Goal: Check status: Check status

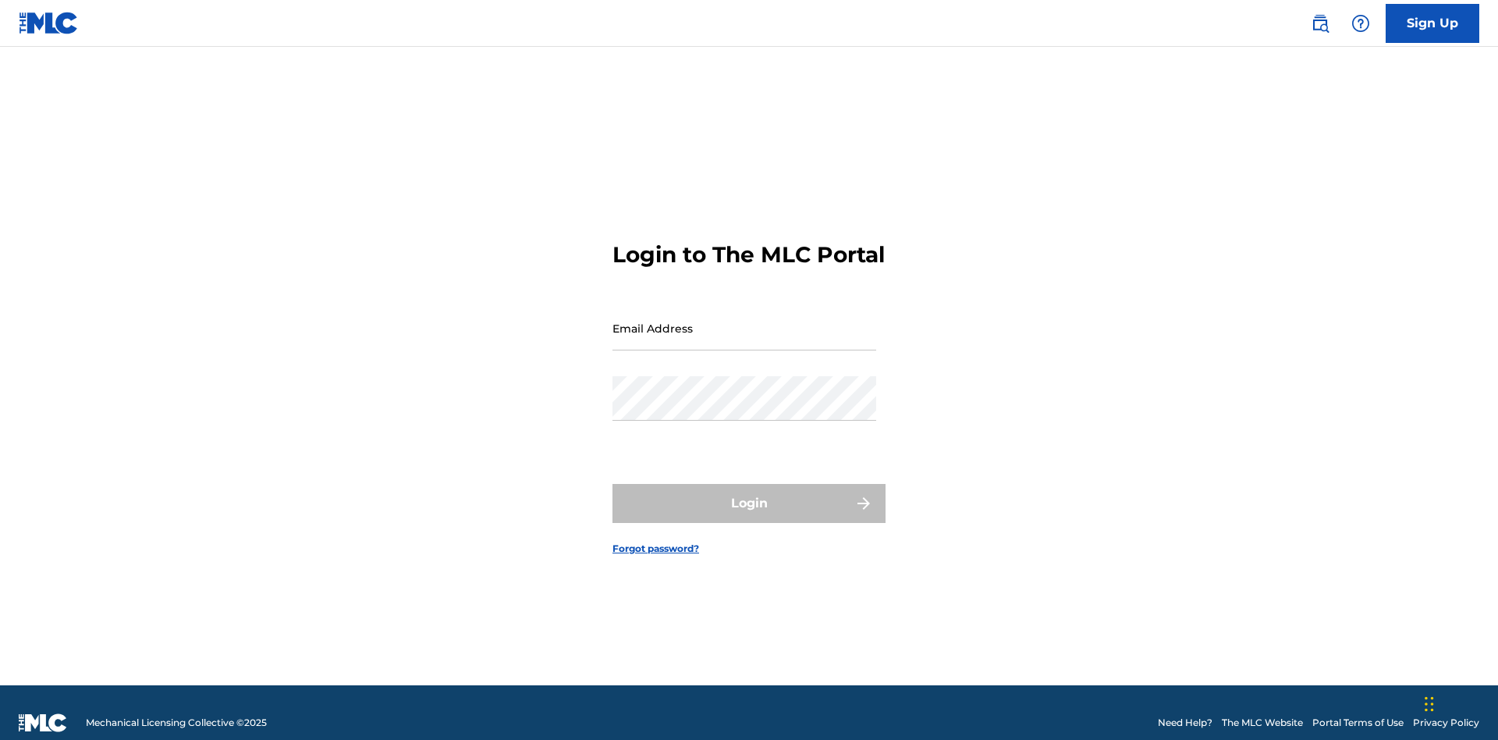
scroll to position [20, 0]
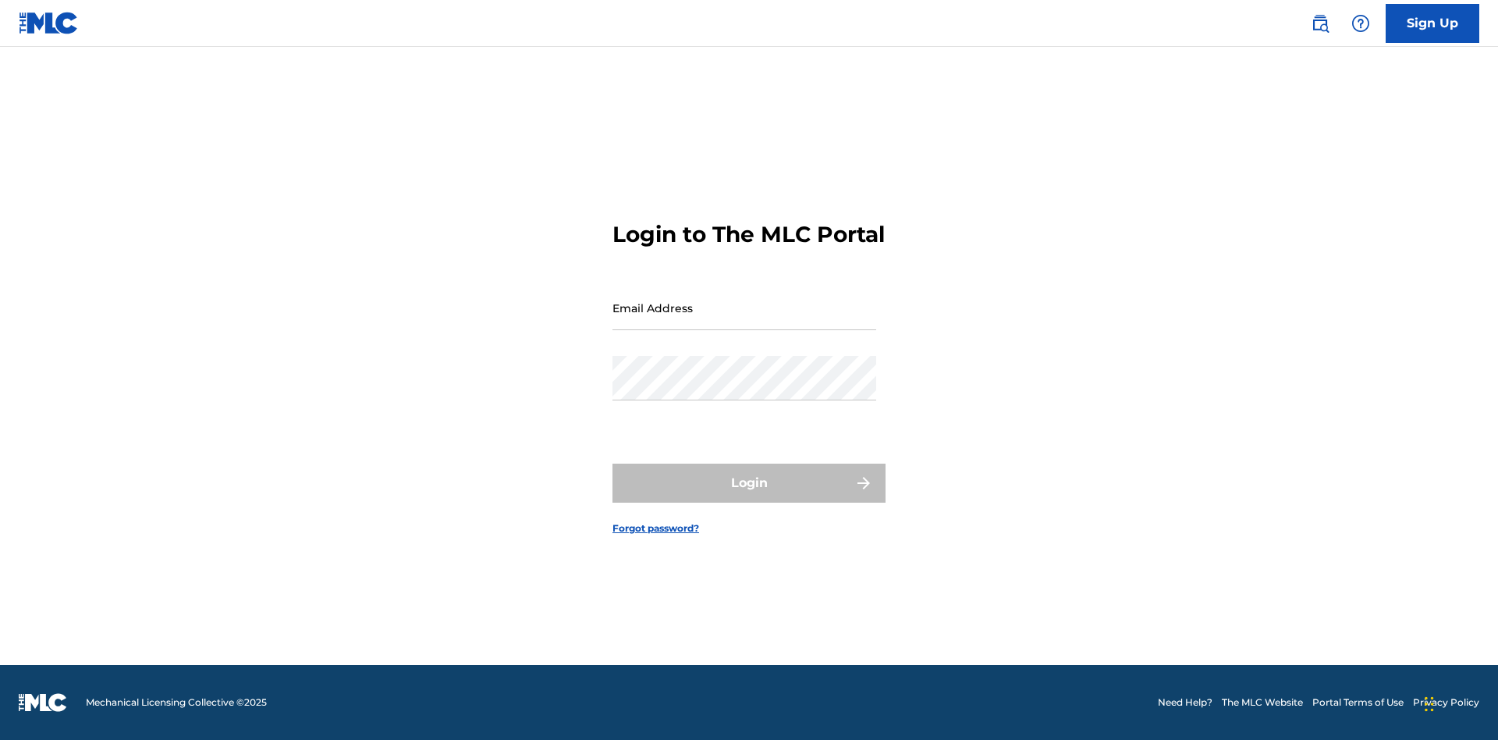
click at [745, 321] on input "Email Address" at bounding box center [745, 308] width 264 height 44
type input "[EMAIL_ADDRESS][DOMAIN_NAME]"
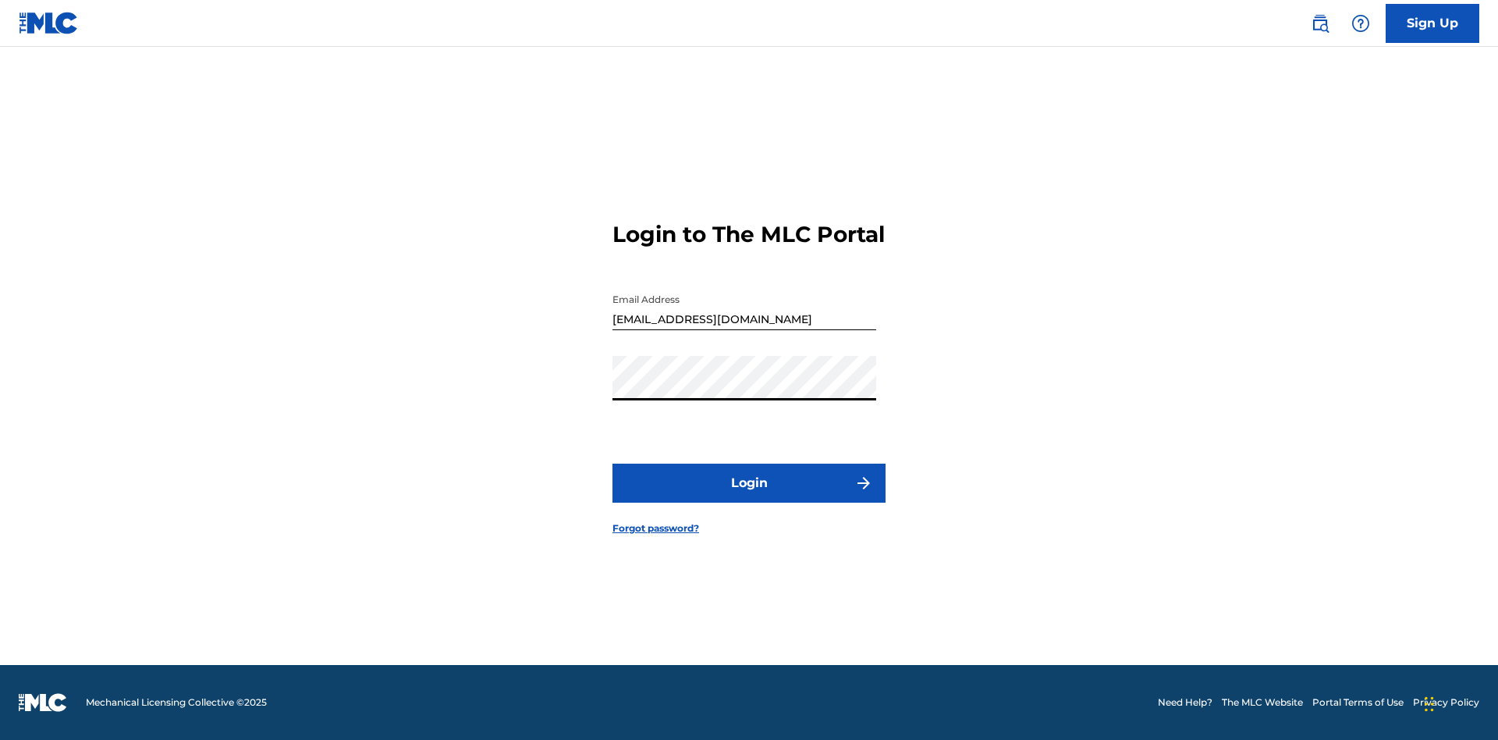
click at [749, 496] on button "Login" at bounding box center [749, 483] width 273 height 39
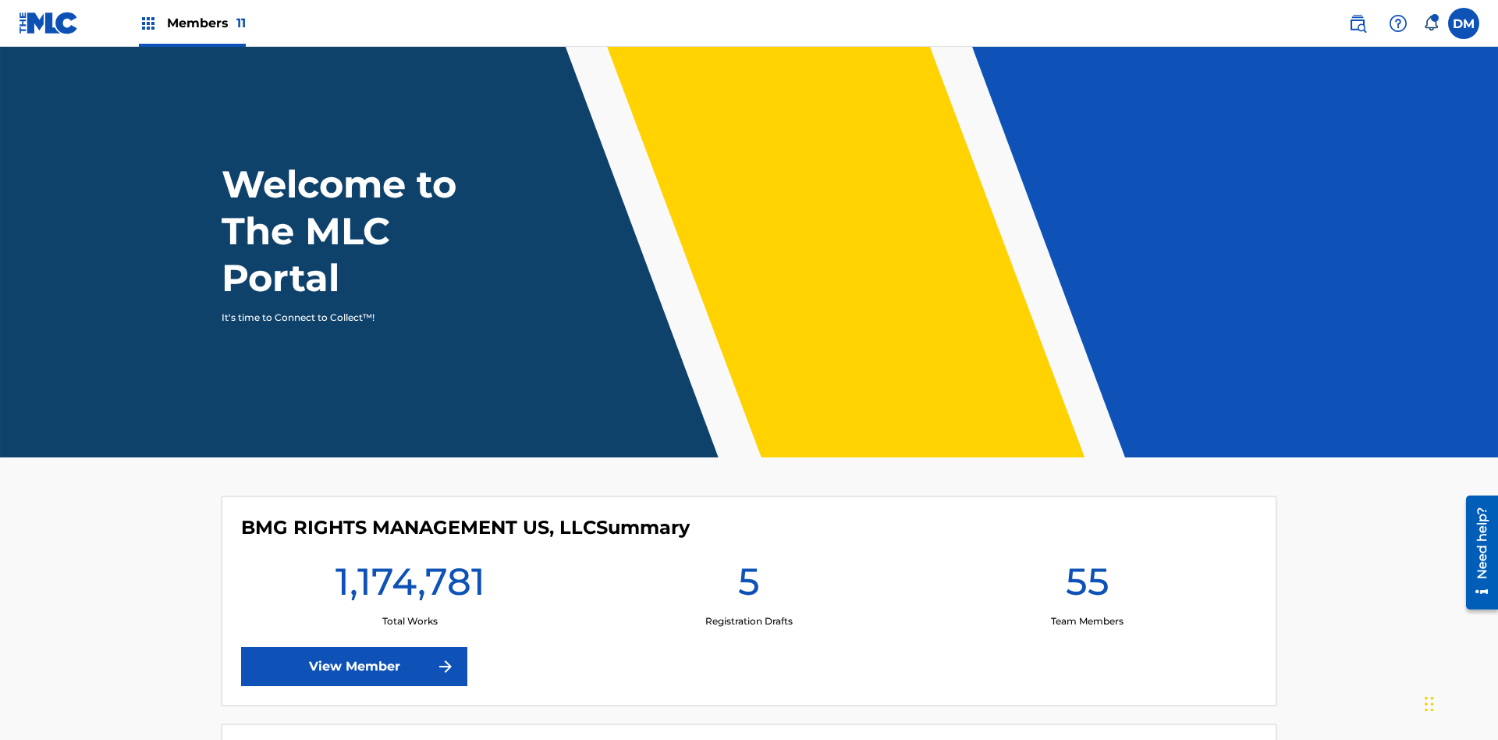
click at [192, 23] on span "Members 11" at bounding box center [206, 23] width 79 height 18
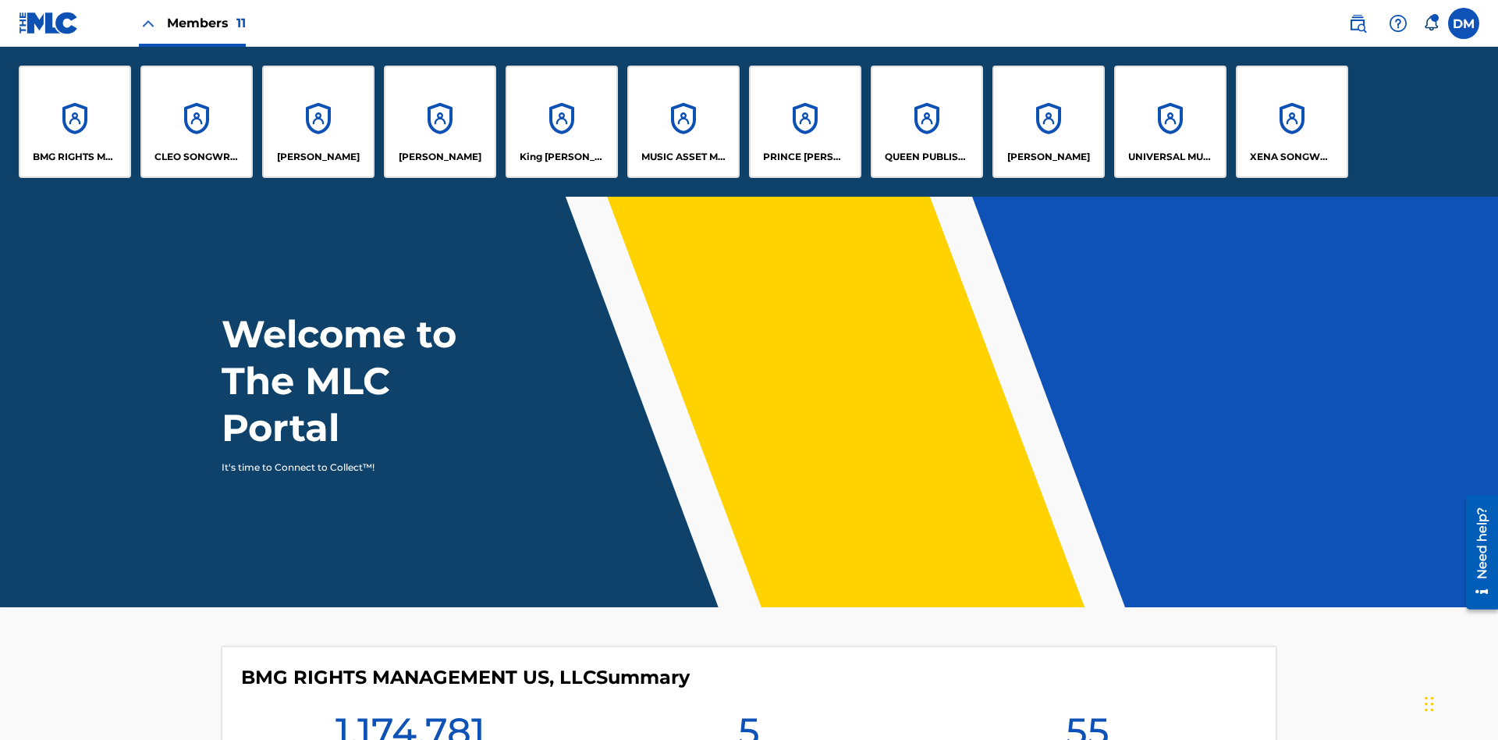
scroll to position [56, 0]
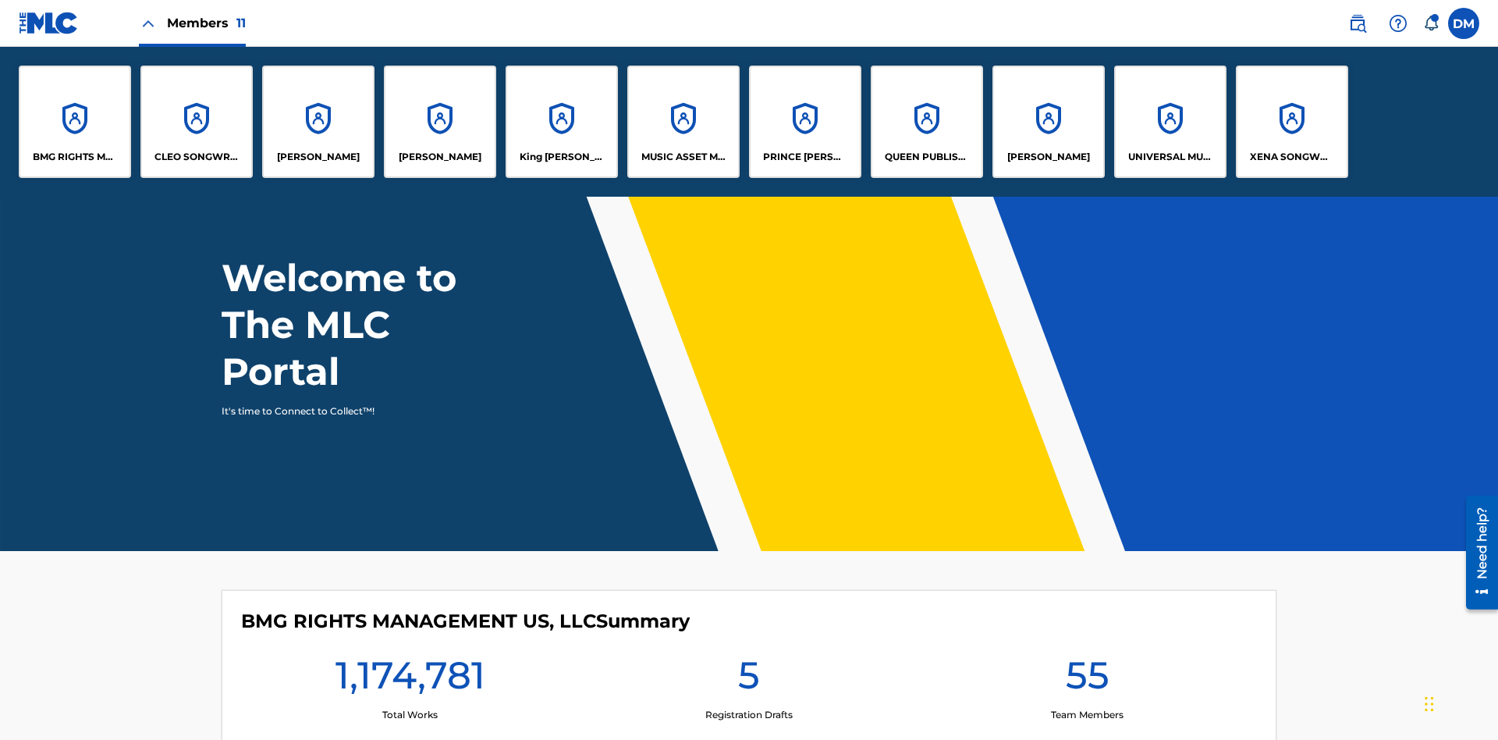
click at [1170, 157] on p "UNIVERSAL MUSIC PUB GROUP" at bounding box center [1171, 157] width 85 height 14
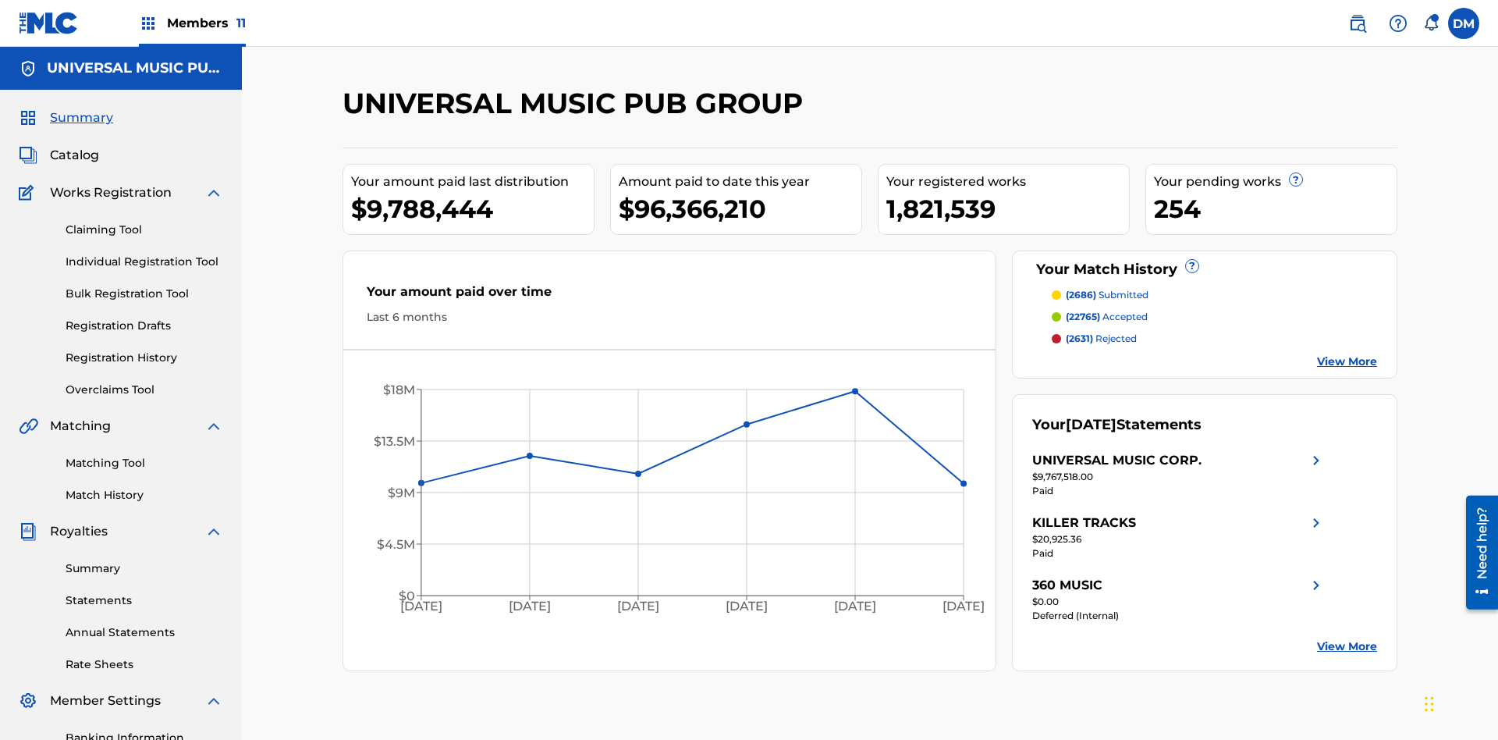
click at [144, 487] on link "Match History" at bounding box center [145, 495] width 158 height 16
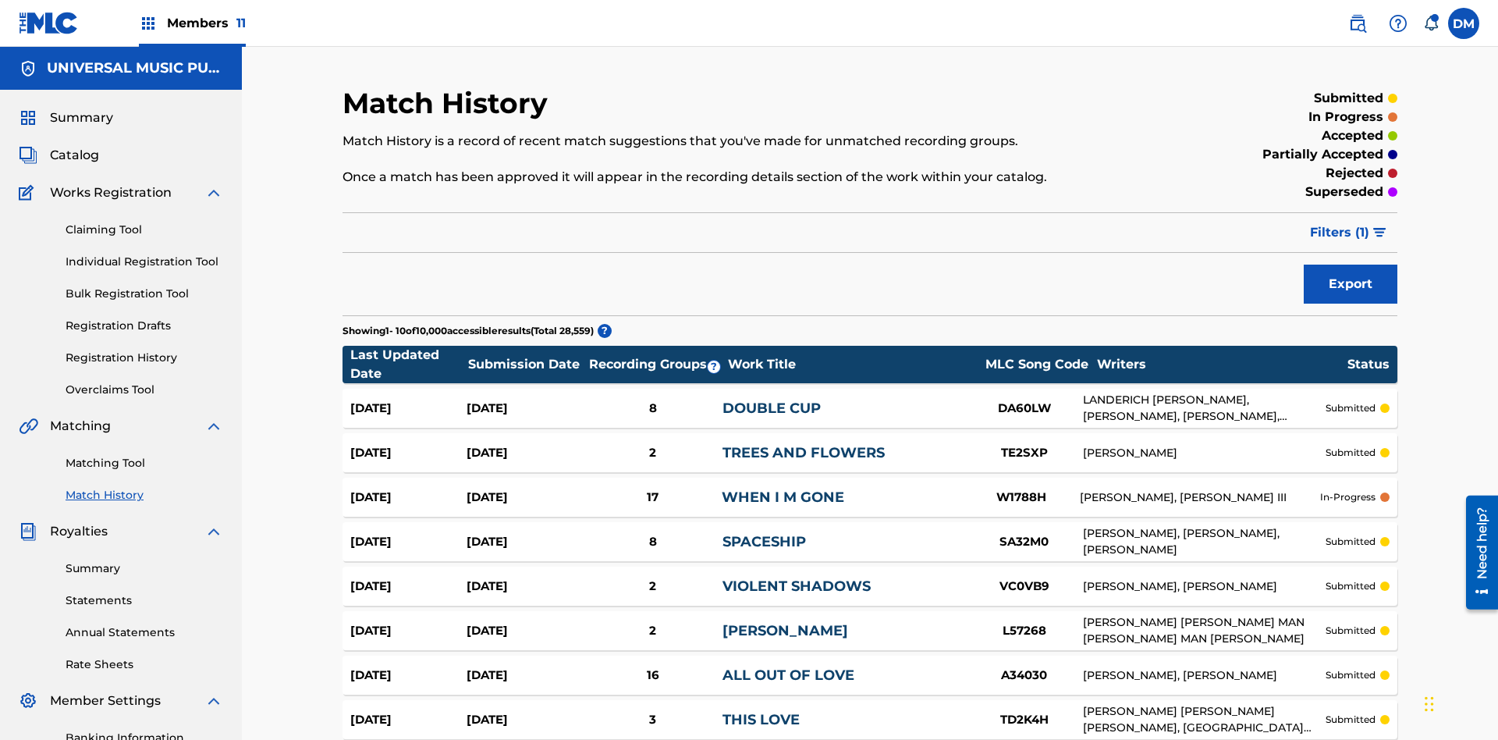
click at [1340, 223] on span "Filters ( 1 )" at bounding box center [1339, 232] width 59 height 19
click at [0, 0] on div at bounding box center [0, 0] width 0 height 0
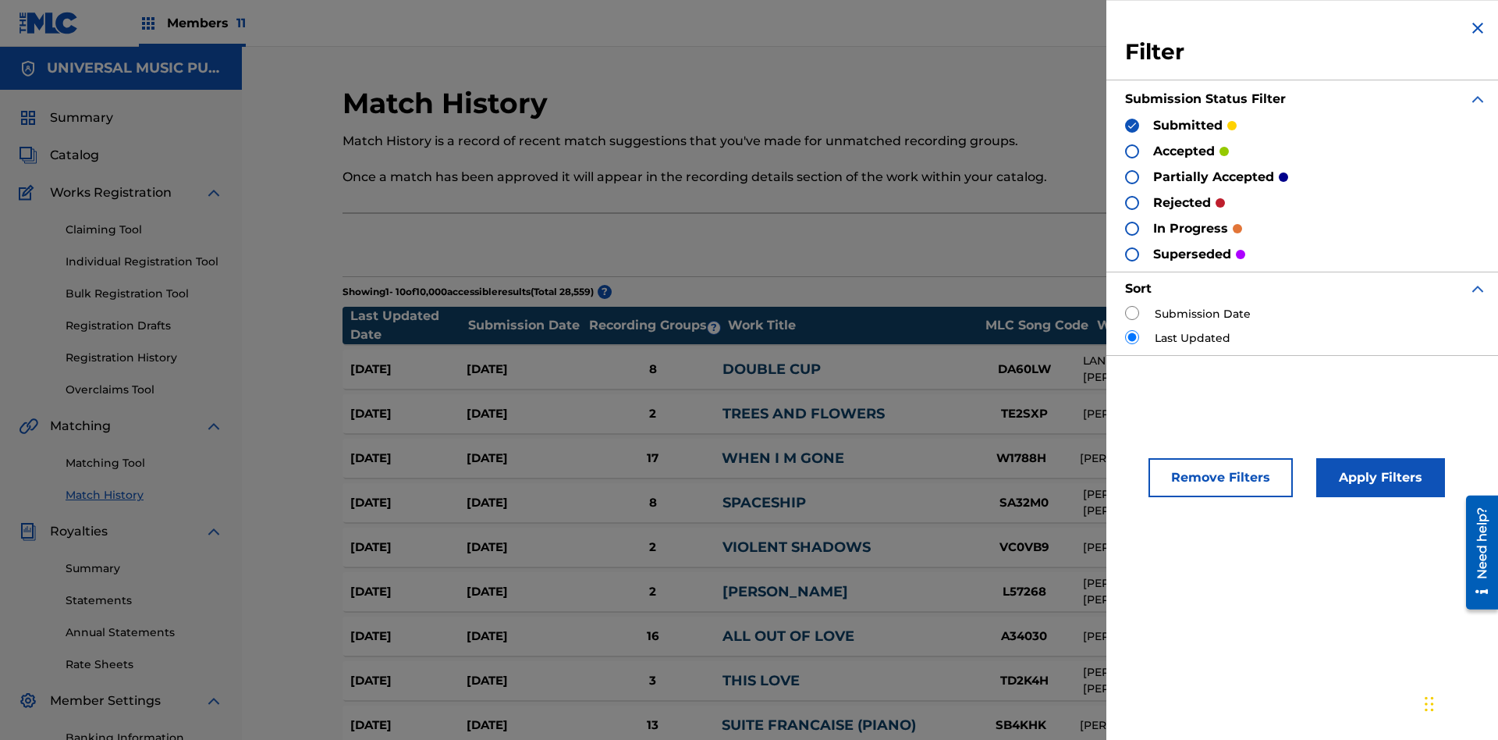
click at [1378, 478] on button "Apply Filters" at bounding box center [1381, 477] width 129 height 39
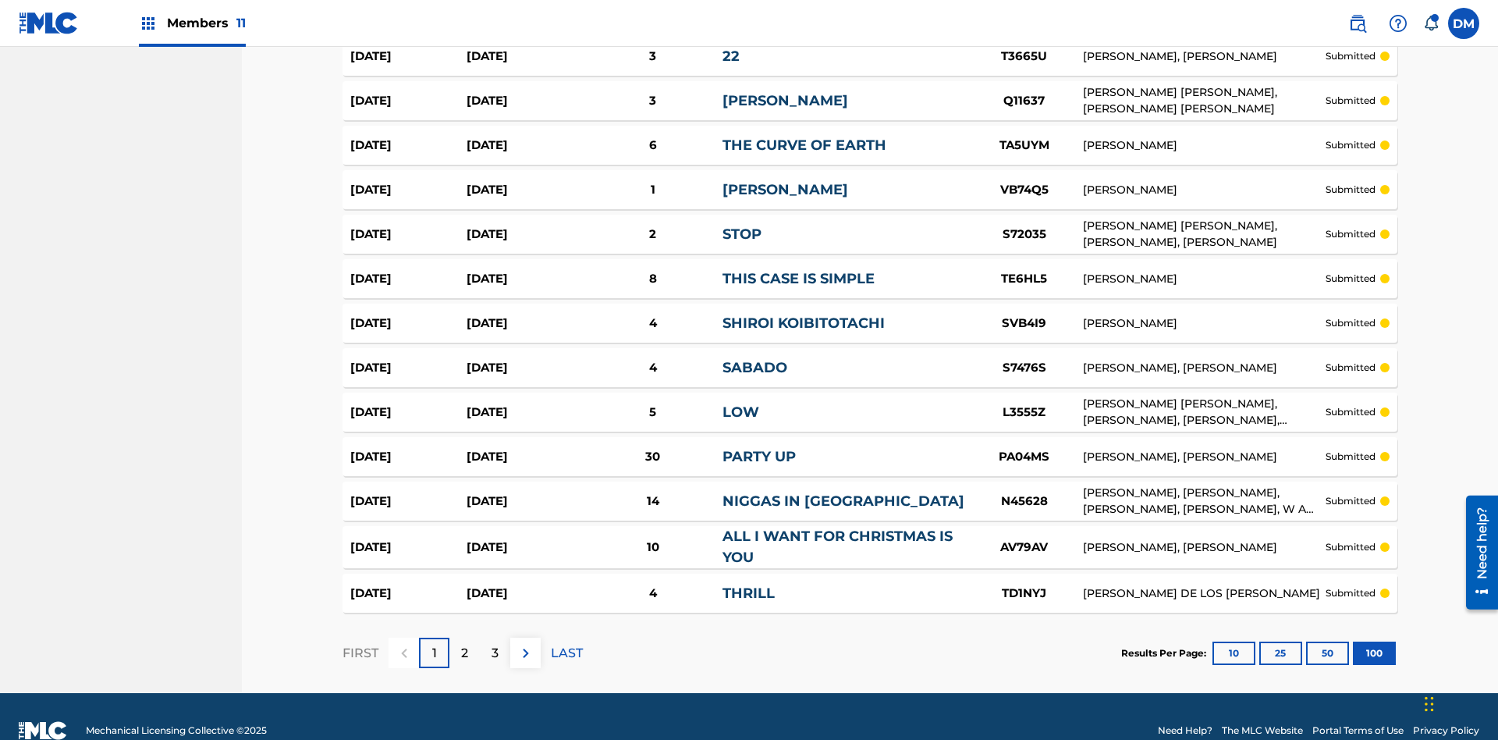
scroll to position [4272, 0]
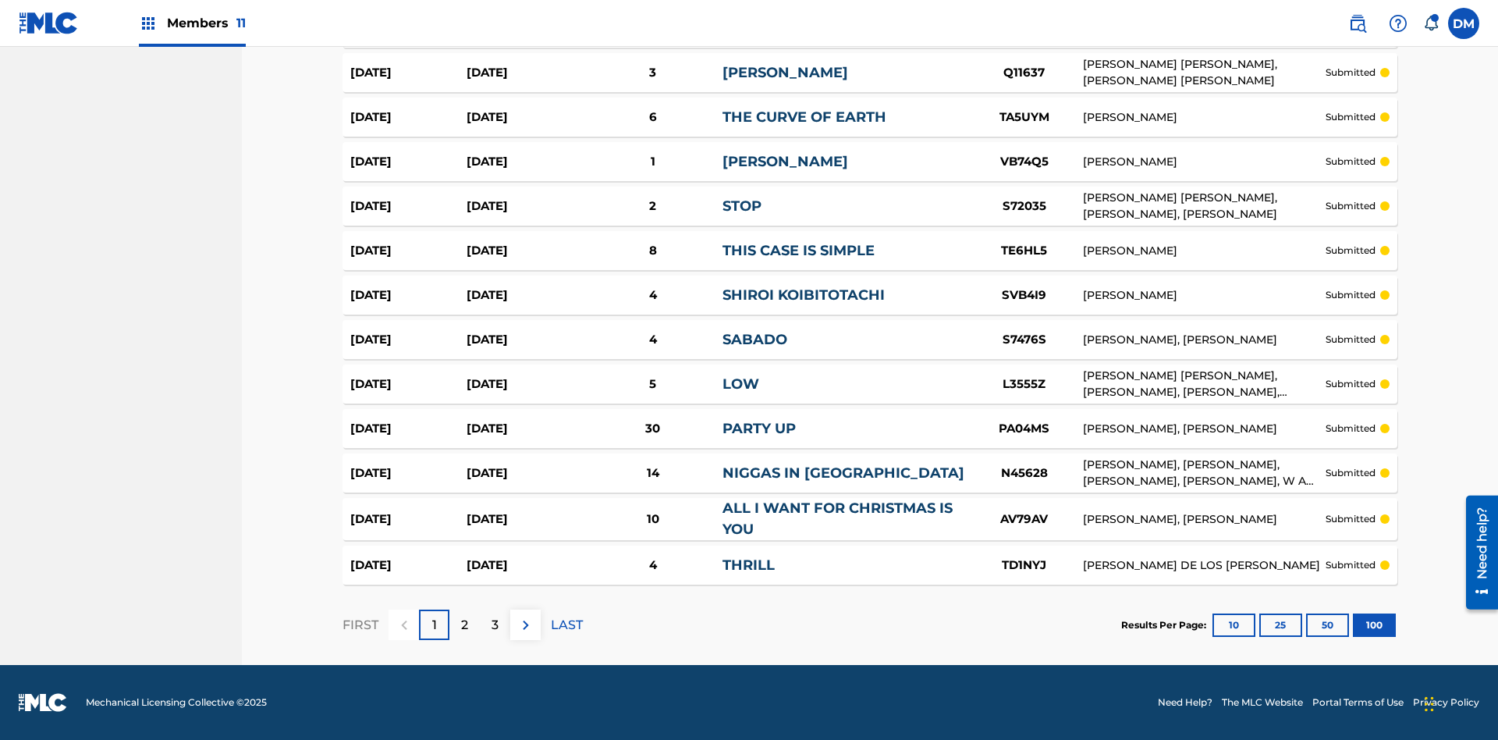
click at [567, 624] on p "LAST" at bounding box center [567, 625] width 32 height 19
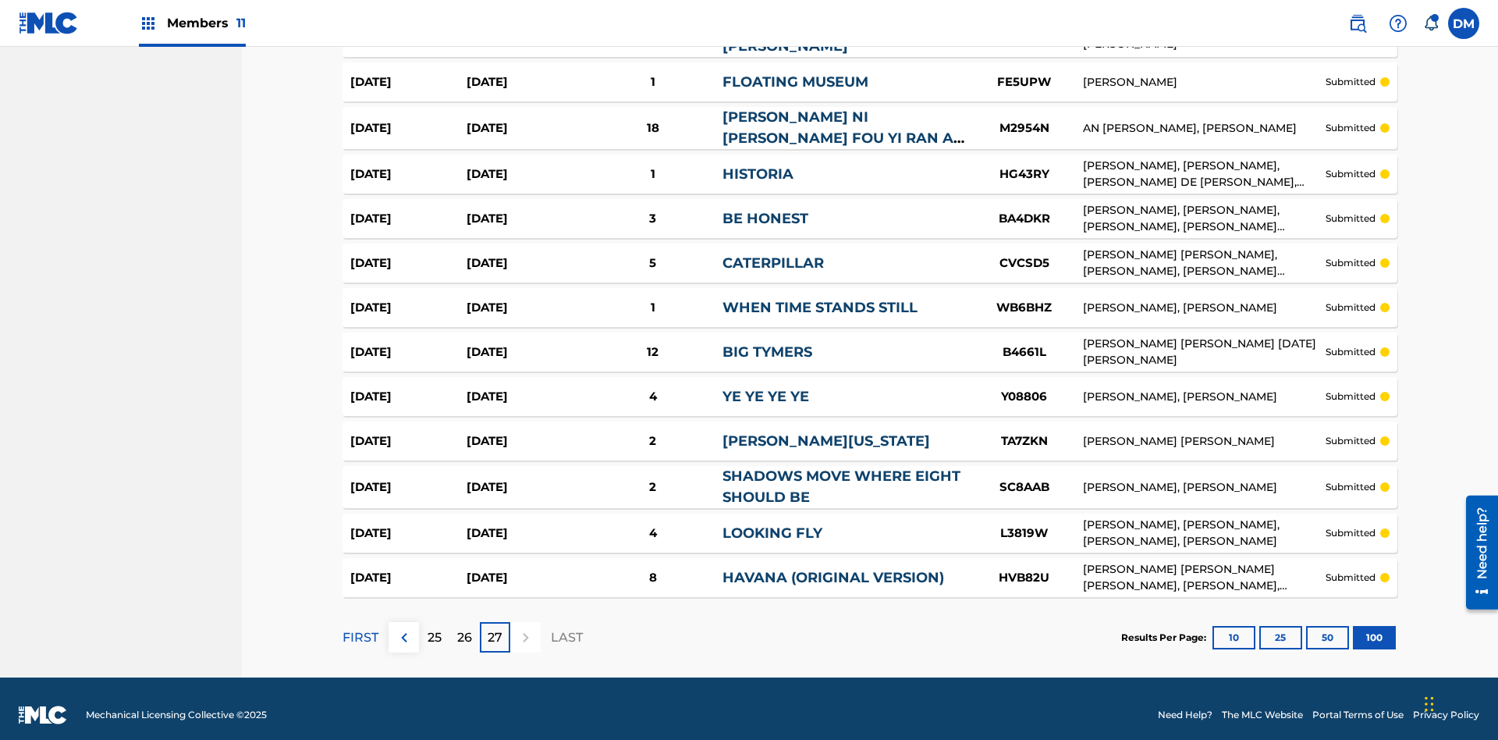
scroll to position [4266, 0]
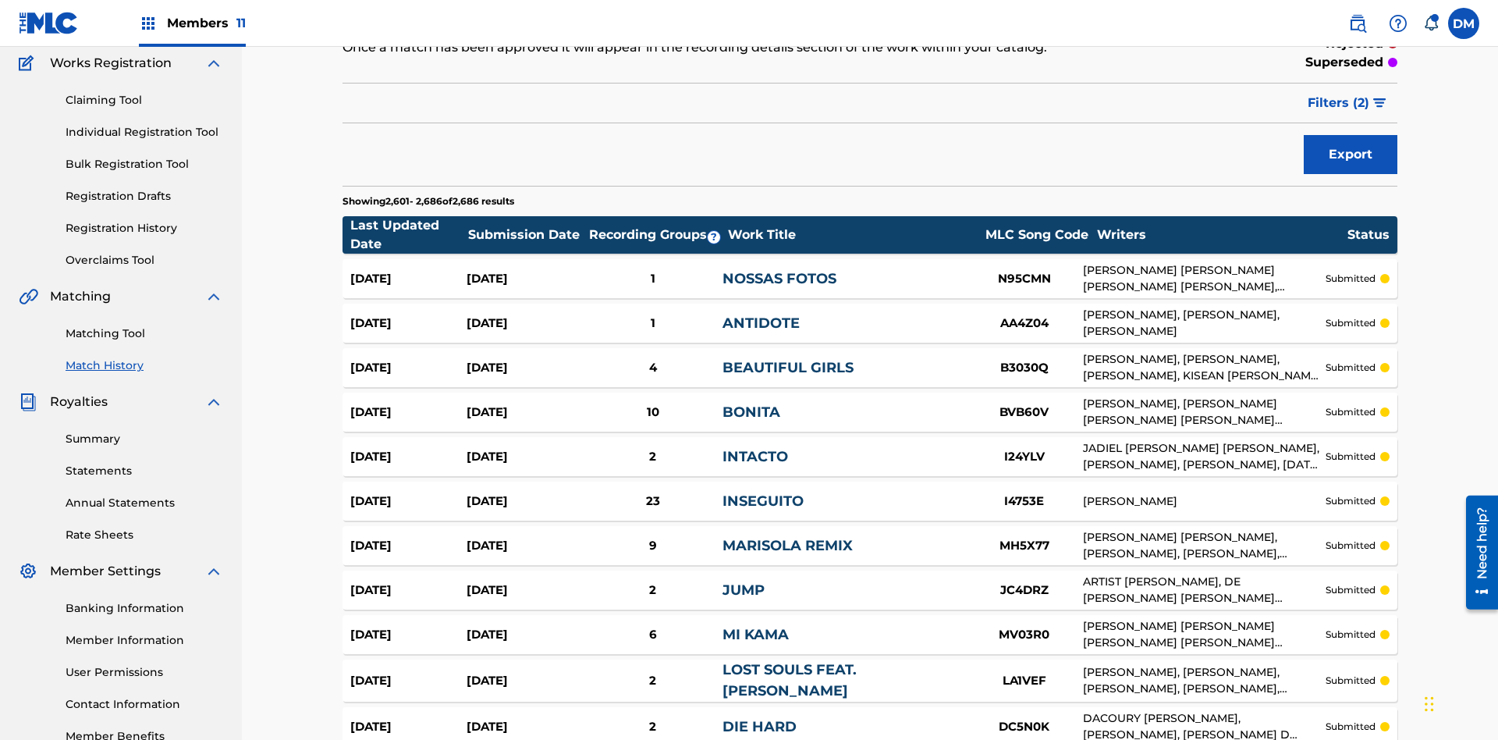
click at [1339, 103] on span "Filters ( 2 )" at bounding box center [1339, 103] width 62 height 19
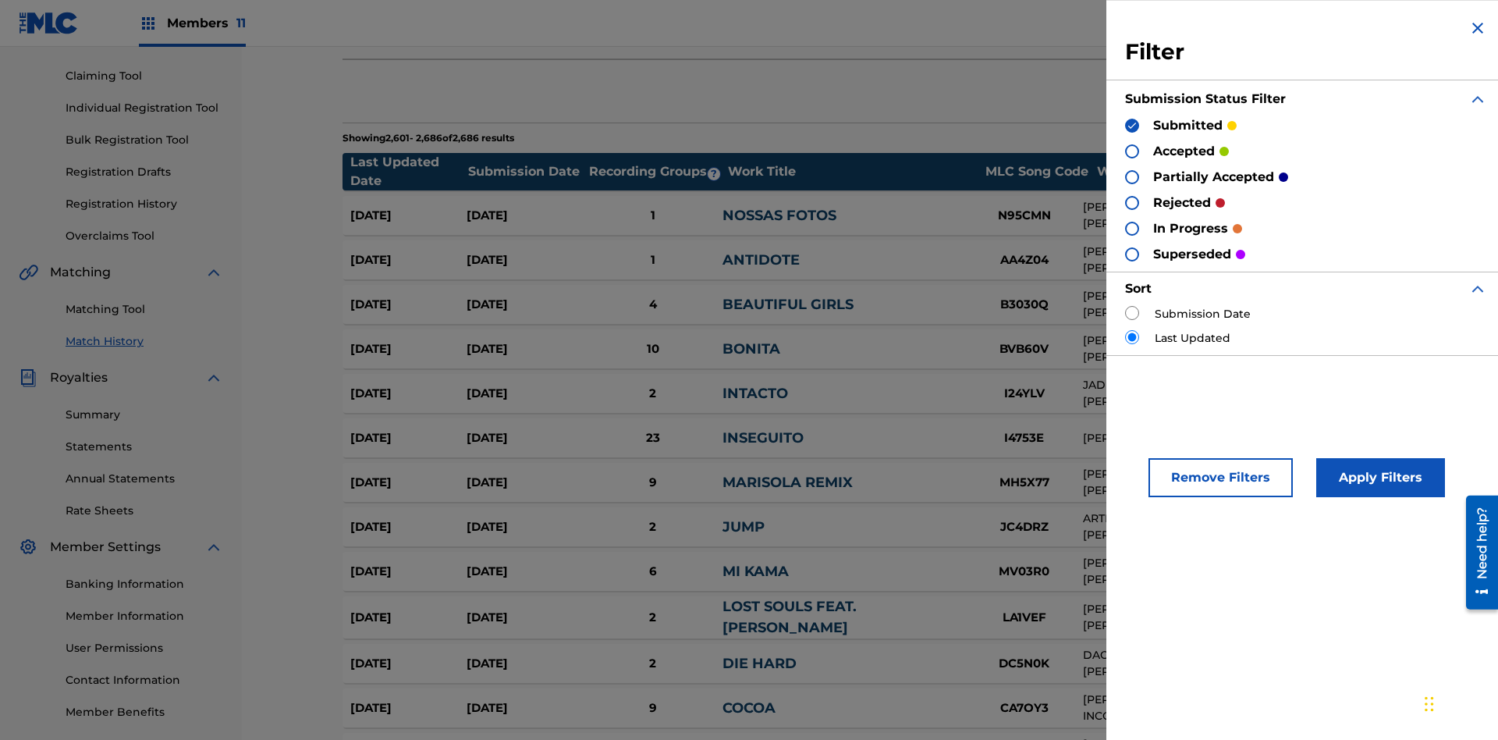
click at [1132, 125] on img at bounding box center [1132, 125] width 11 height 11
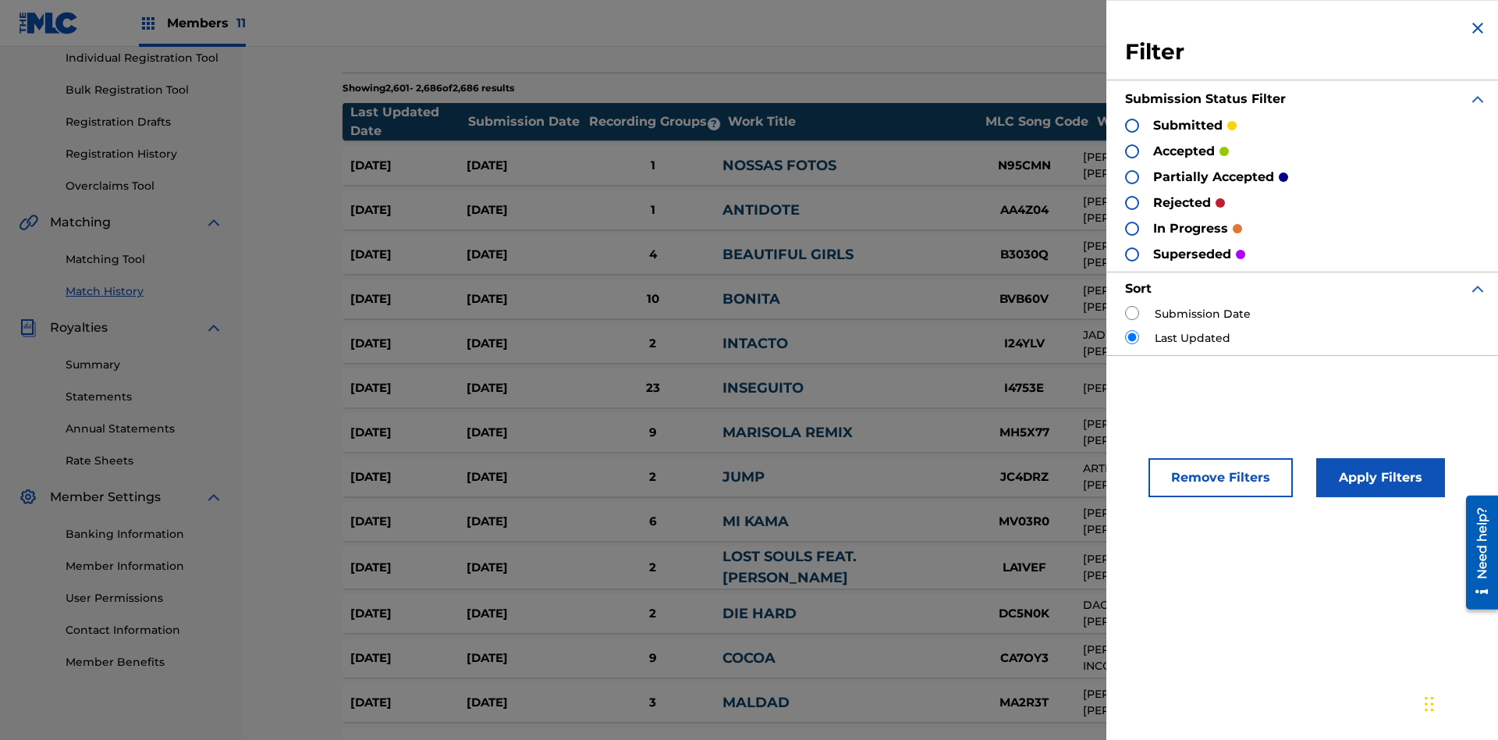
click at [1132, 151] on div at bounding box center [1132, 151] width 14 height 14
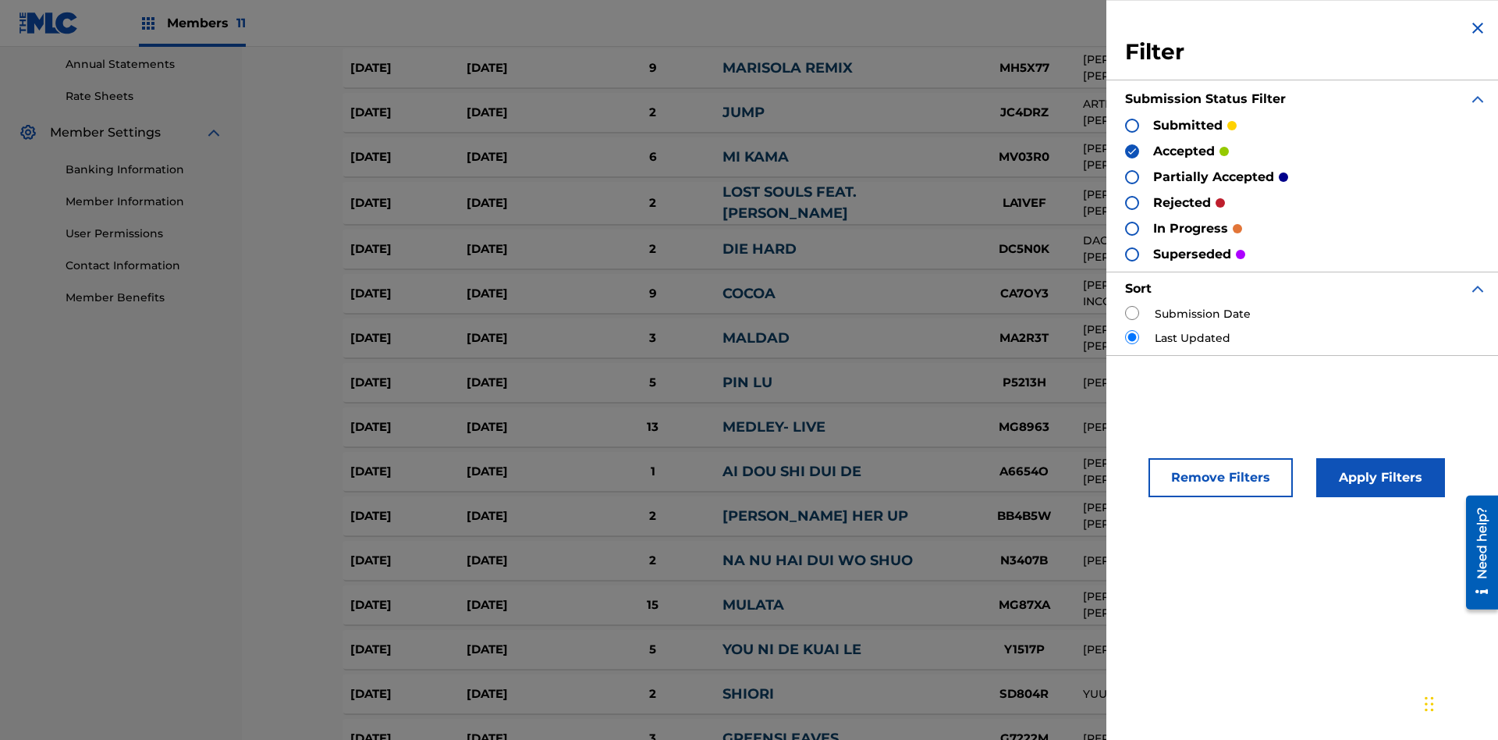
click at [1378, 478] on button "Apply Filters" at bounding box center [1381, 477] width 129 height 39
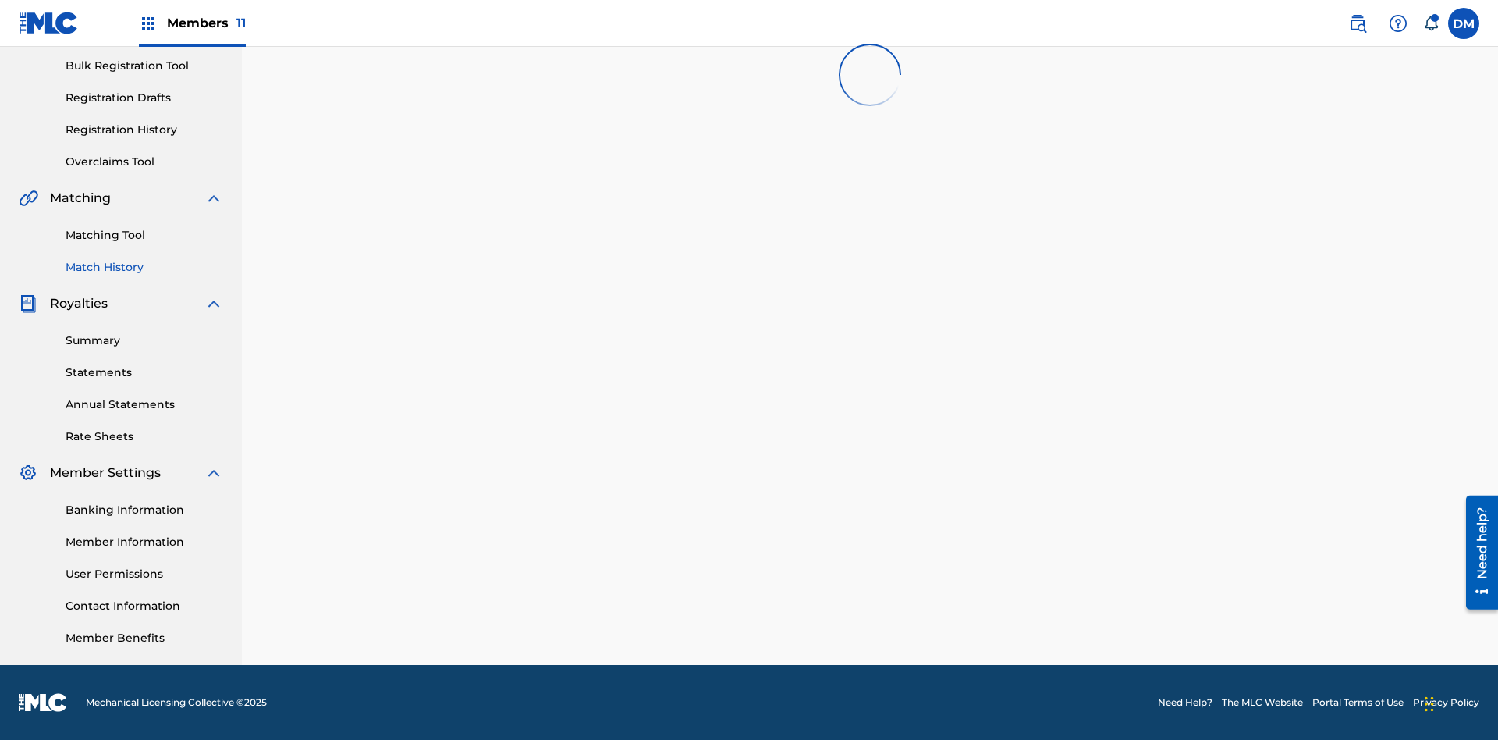
scroll to position [228, 0]
